Goal: Find contact information: Find contact information

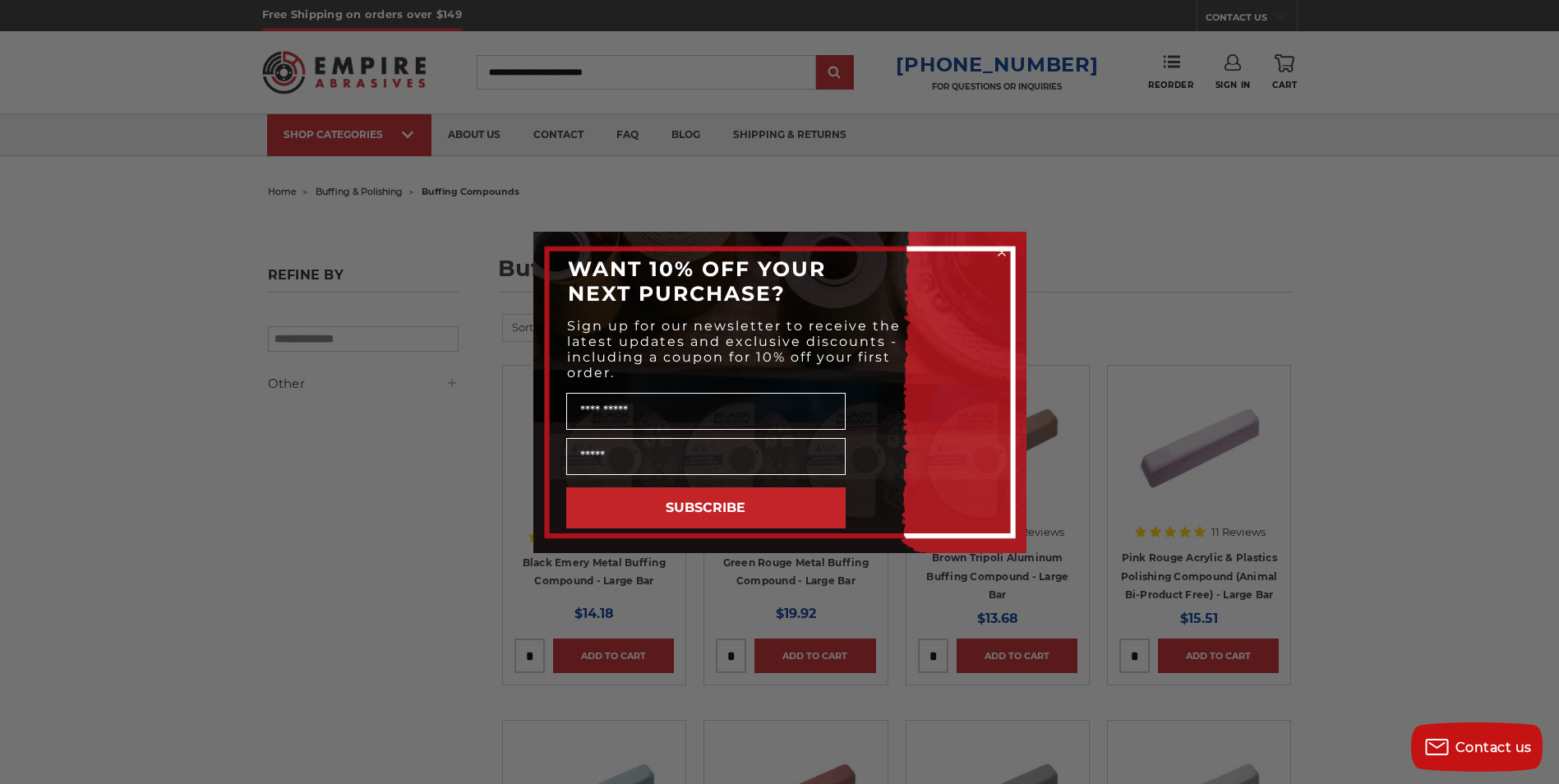
click at [548, 127] on div "Close dialog WANT 10% OFF YOUR NEXT PURCHASE? Sign up for our newsletter to rec…" at bounding box center [780, 392] width 1559 height 784
click at [549, 129] on div "Close dialog WANT 10% OFF YOUR NEXT PURCHASE? Sign up for our newsletter to rec…" at bounding box center [780, 392] width 1559 height 784
drag, startPoint x: 890, startPoint y: 273, endPoint x: 882, endPoint y: 278, distance: 9.4
click at [888, 274] on div "WANT 10% OFF YOUR NEXT PURCHASE?" at bounding box center [780, 280] width 460 height 65
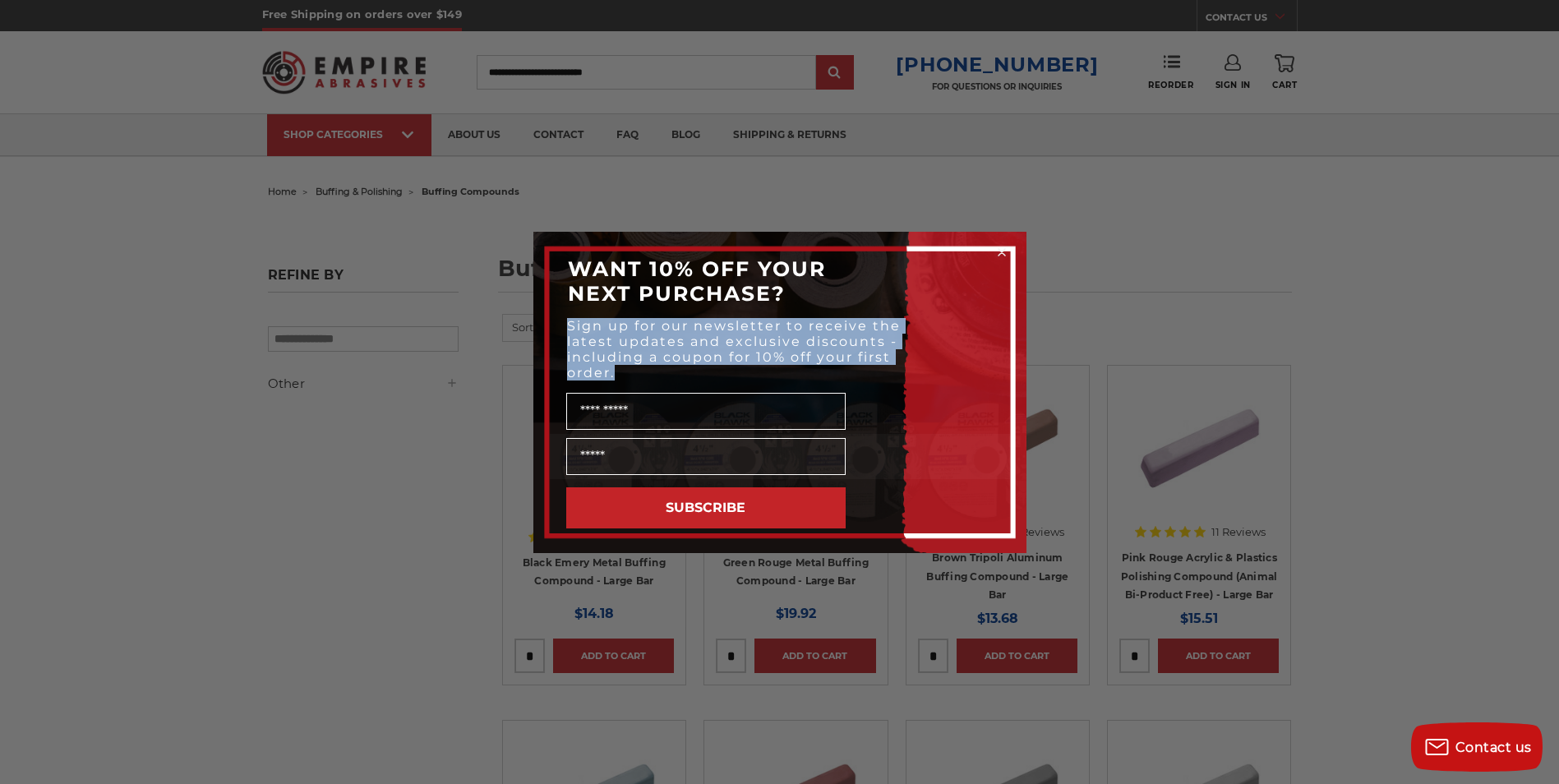
drag, startPoint x: 890, startPoint y: 307, endPoint x: 914, endPoint y: 398, distance: 94.1
click at [914, 398] on div "WANT 10% OFF YOUR NEXT PURCHASE? Sign up for our newsletter to receive the late…" at bounding box center [780, 392] width 460 height 289
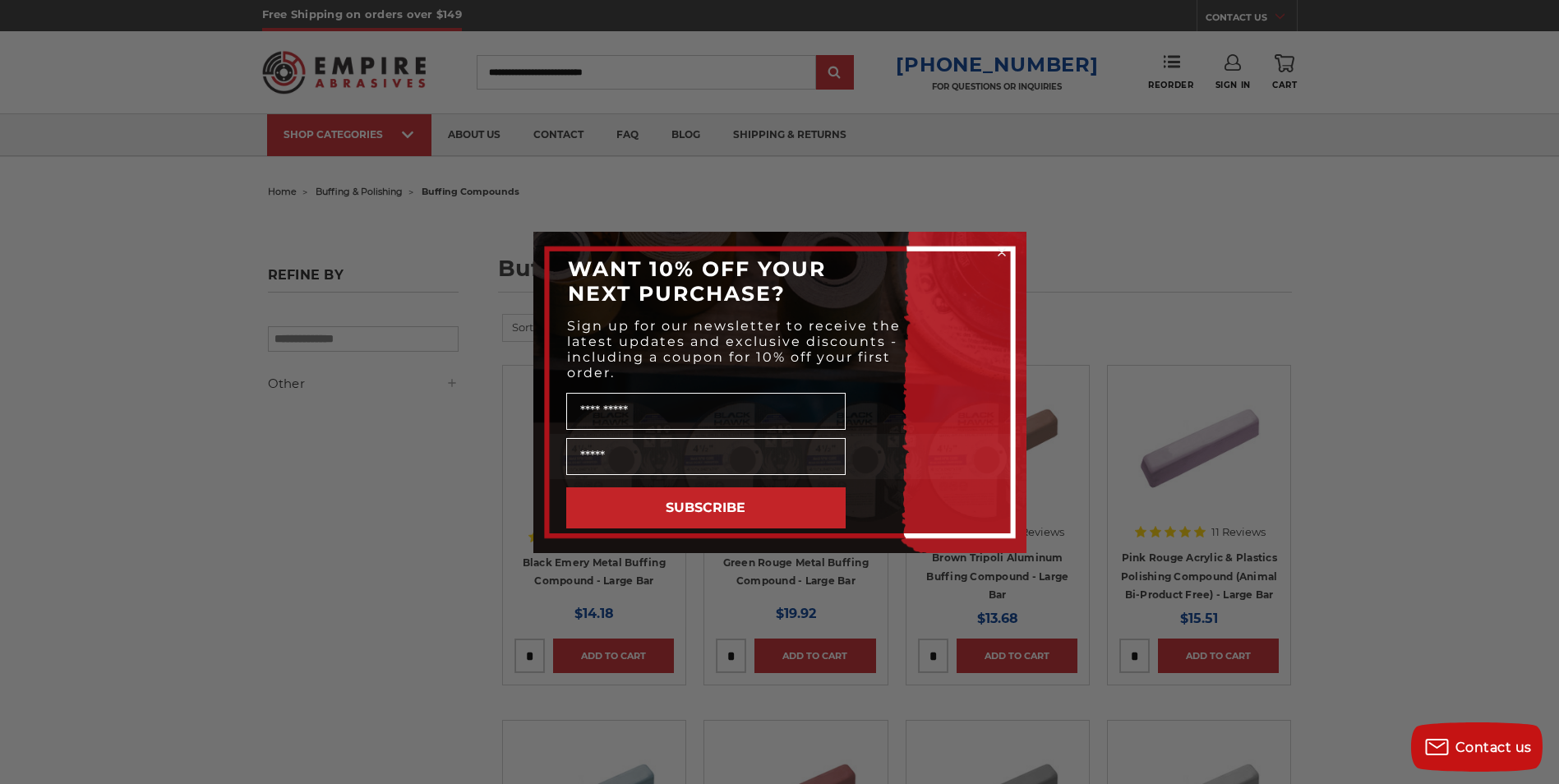
click at [740, 292] on span "WANT 10% OFF YOUR NEXT PURCHASE?" at bounding box center [697, 281] width 258 height 49
drag, startPoint x: 718, startPoint y: 288, endPoint x: 718, endPoint y: 299, distance: 11.0
click at [718, 299] on span "WANT 10% OFF YOUR NEXT PURCHASE?" at bounding box center [697, 281] width 258 height 49
drag, startPoint x: 718, startPoint y: 368, endPoint x: 768, endPoint y: 440, distance: 87.7
click at [768, 440] on div "WANT 10% OFF YOUR NEXT PURCHASE? Sign up for our newsletter to receive the late…" at bounding box center [780, 392] width 460 height 289
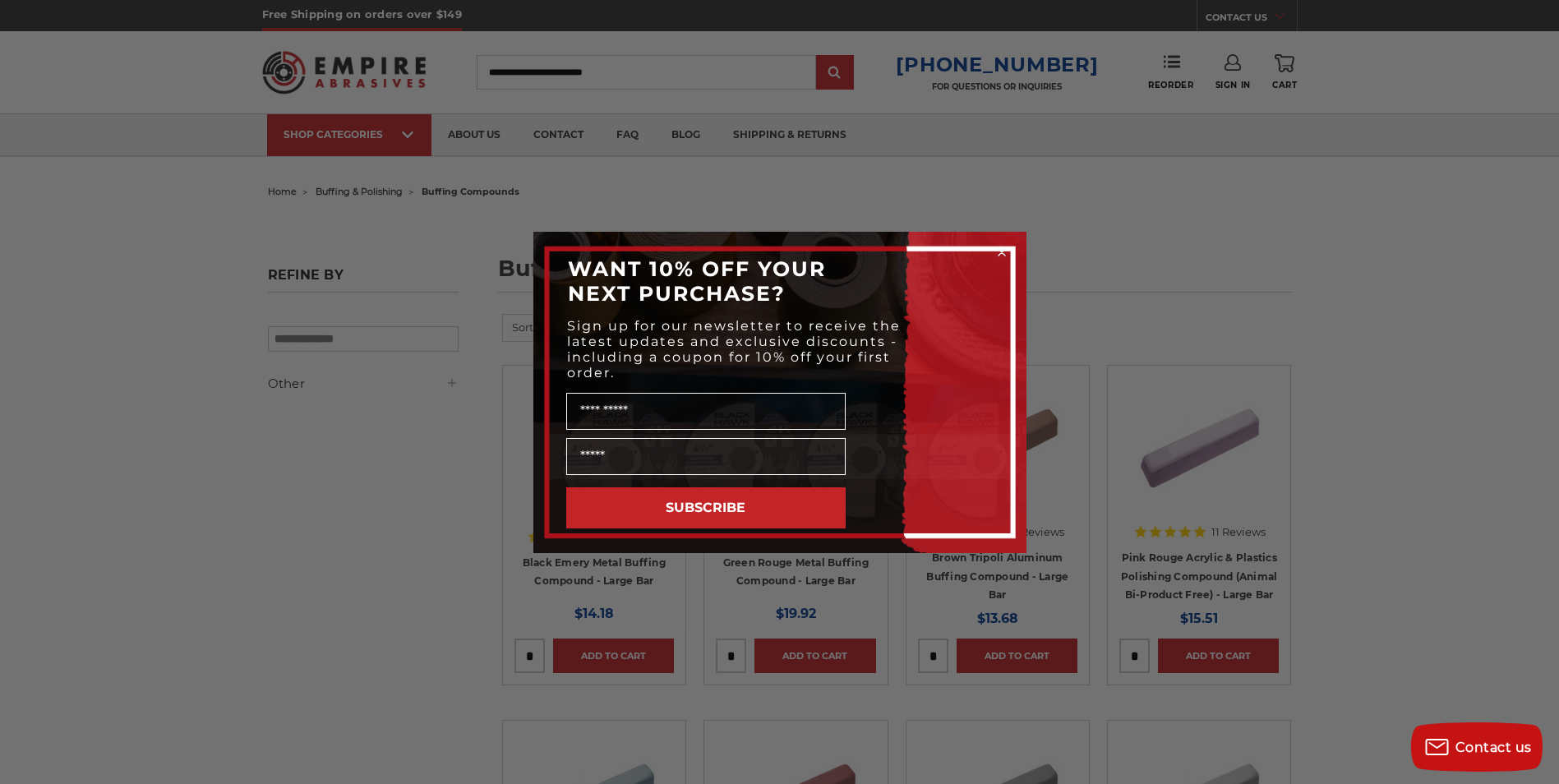
drag, startPoint x: 768, startPoint y: 440, endPoint x: 824, endPoint y: 527, distance: 103.5
click at [824, 527] on div "WANT 10% OFF YOUR NEXT PURCHASE? Sign up for our newsletter to receive the late…" at bounding box center [780, 392] width 460 height 289
drag, startPoint x: 905, startPoint y: 431, endPoint x: 938, endPoint y: 350, distance: 87.5
click at [924, 411] on div "Name" at bounding box center [780, 409] width 460 height 49
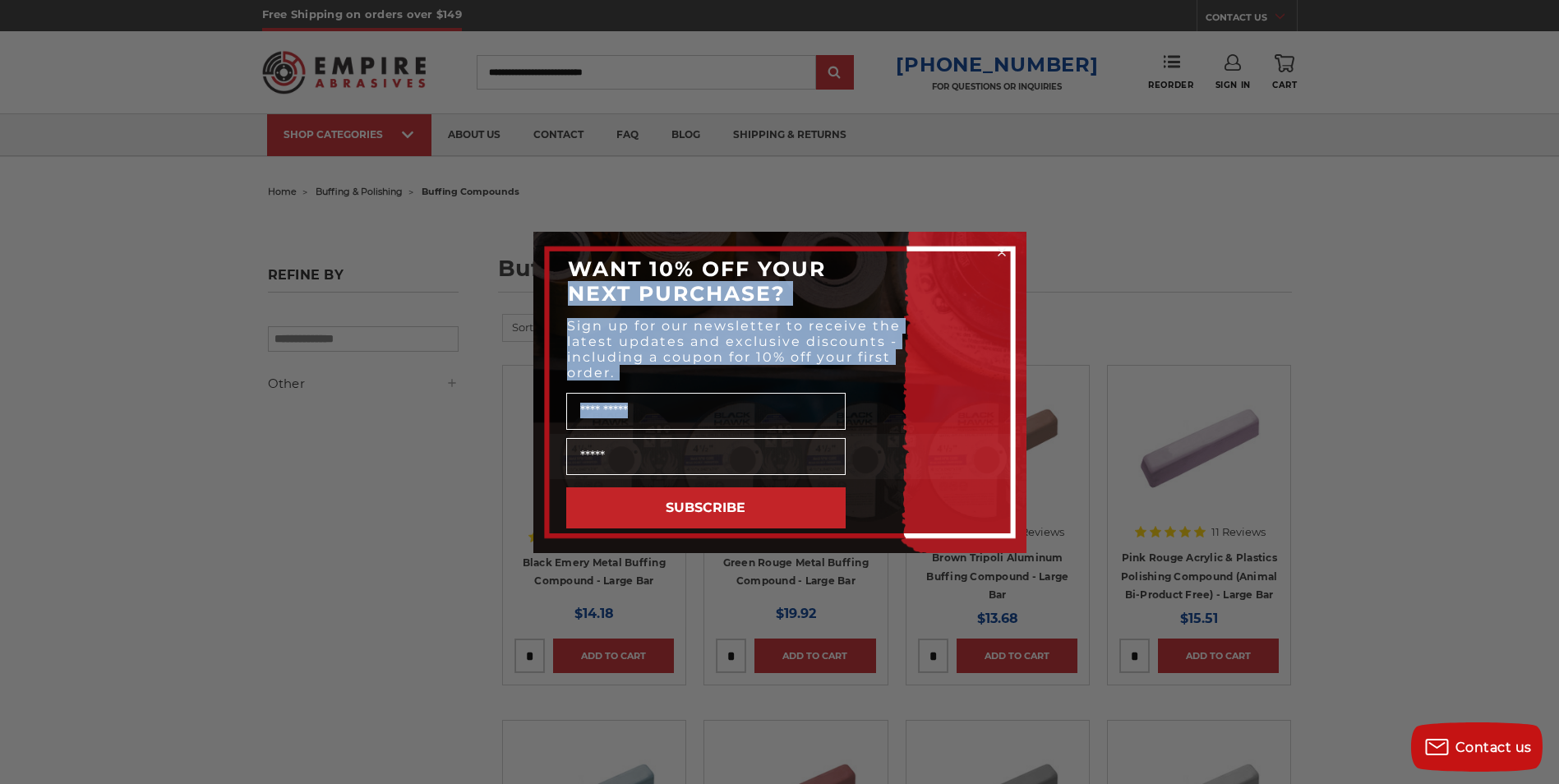
drag, startPoint x: 1555, startPoint y: 170, endPoint x: 1534, endPoint y: 464, distance: 294.7
click at [1534, 464] on div "Close dialog WANT 10% OFF YOUR NEXT PURCHASE? Sign up for our newsletter to rec…" at bounding box center [780, 392] width 1559 height 784
click at [1482, 731] on button "Contact us" at bounding box center [1476, 747] width 132 height 49
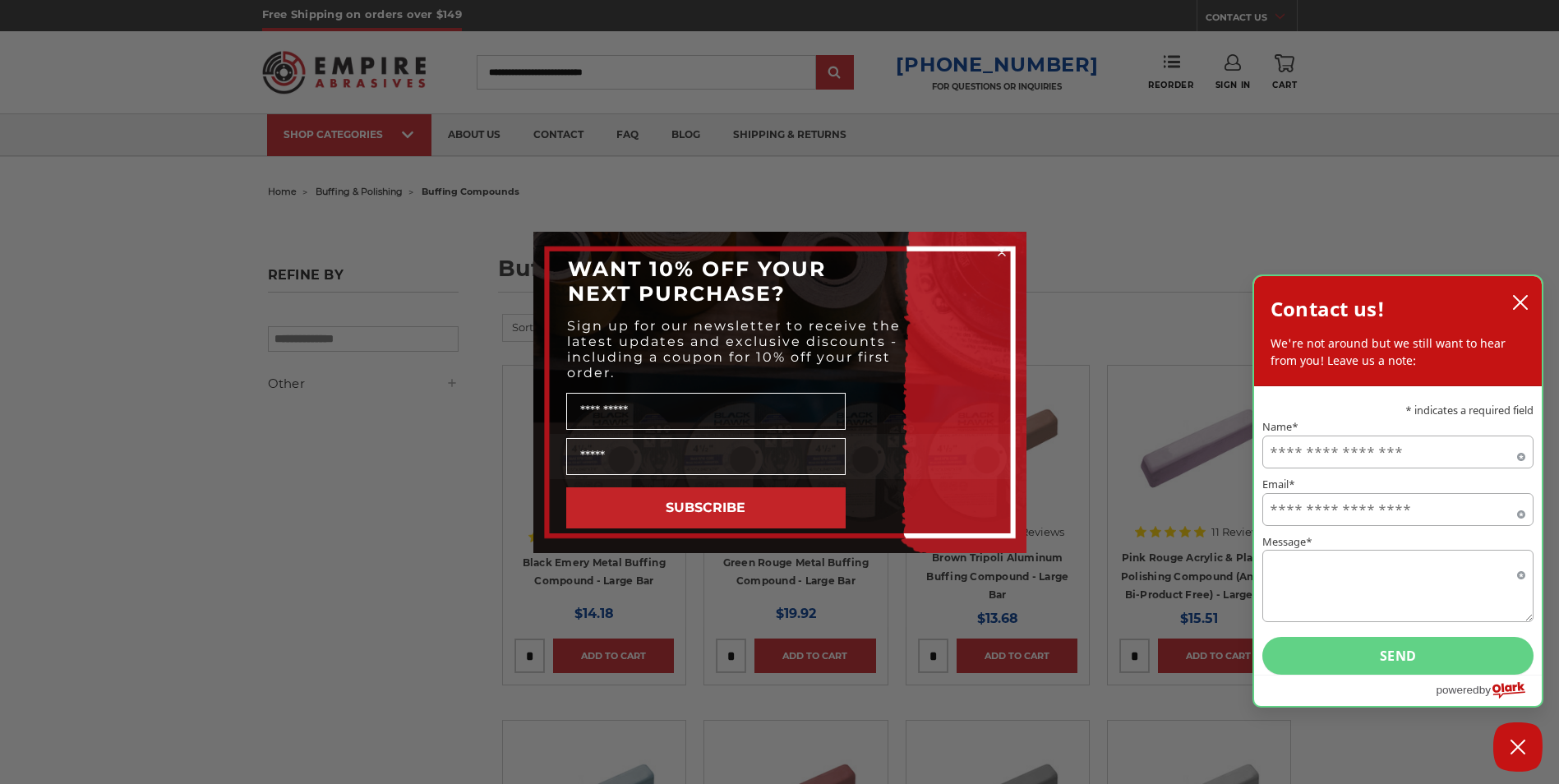
click at [1534, 301] on div "Contact us! We're not around but we still want to hear from you! Leave us a not…" at bounding box center [1397, 330] width 288 height 110
click at [1509, 300] on button "close chatbox" at bounding box center [1520, 302] width 26 height 24
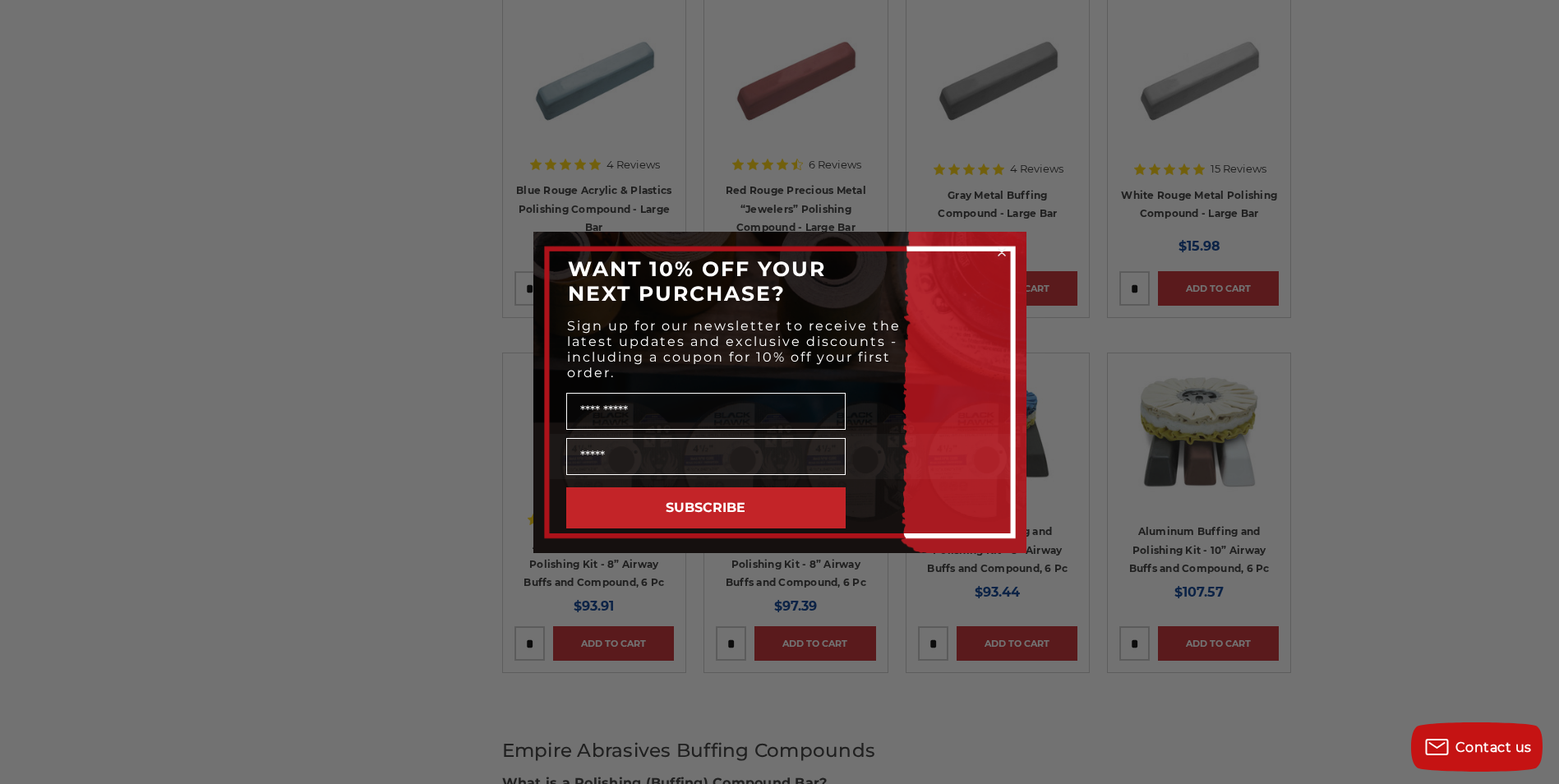
scroll to position [682, 0]
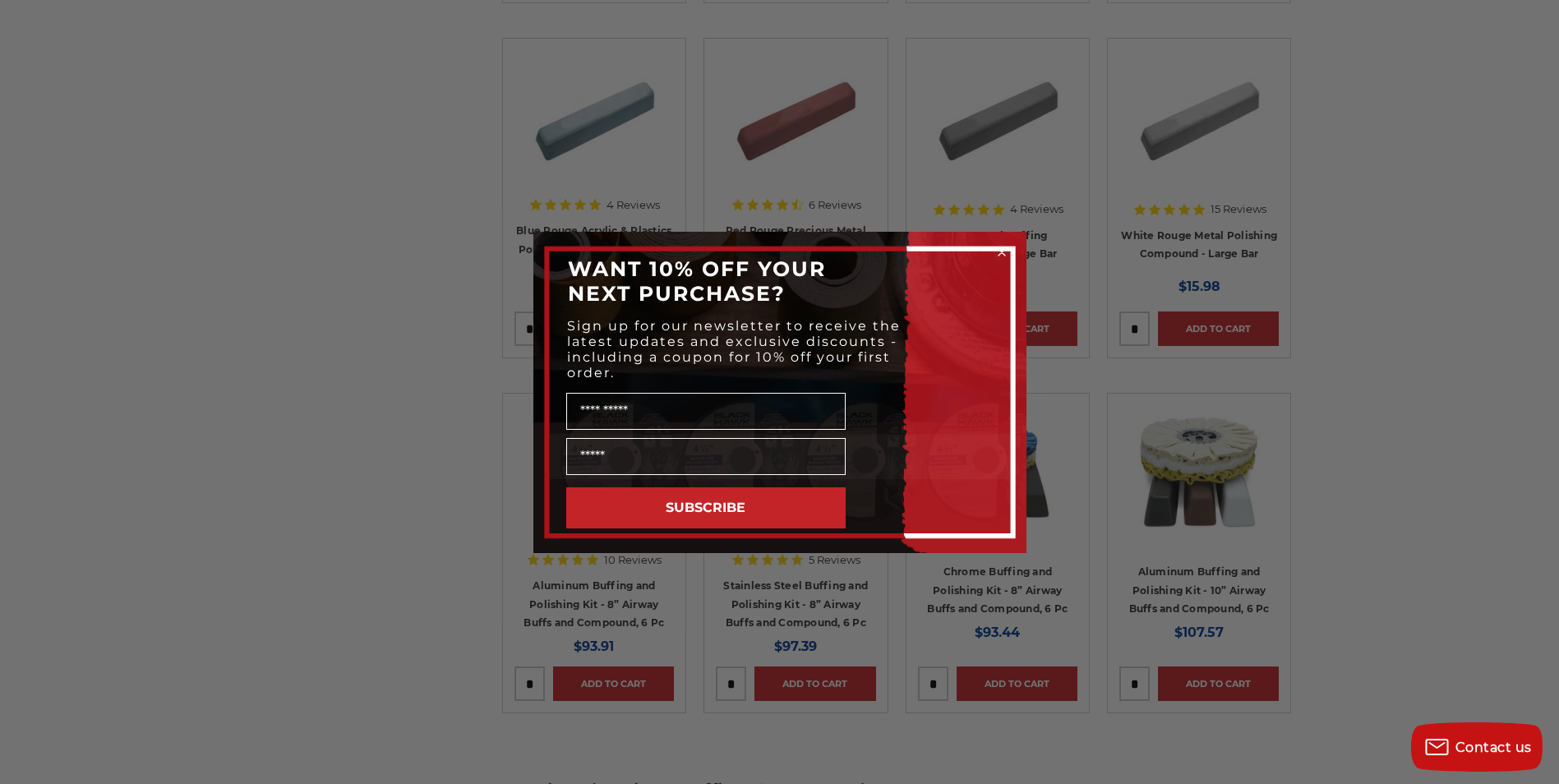
click at [844, 125] on div "Close dialog WANT 10% OFF YOUR NEXT PURCHASE? Sign up for our newsletter to rec…" at bounding box center [780, 392] width 1559 height 784
